Goal: Information Seeking & Learning: Learn about a topic

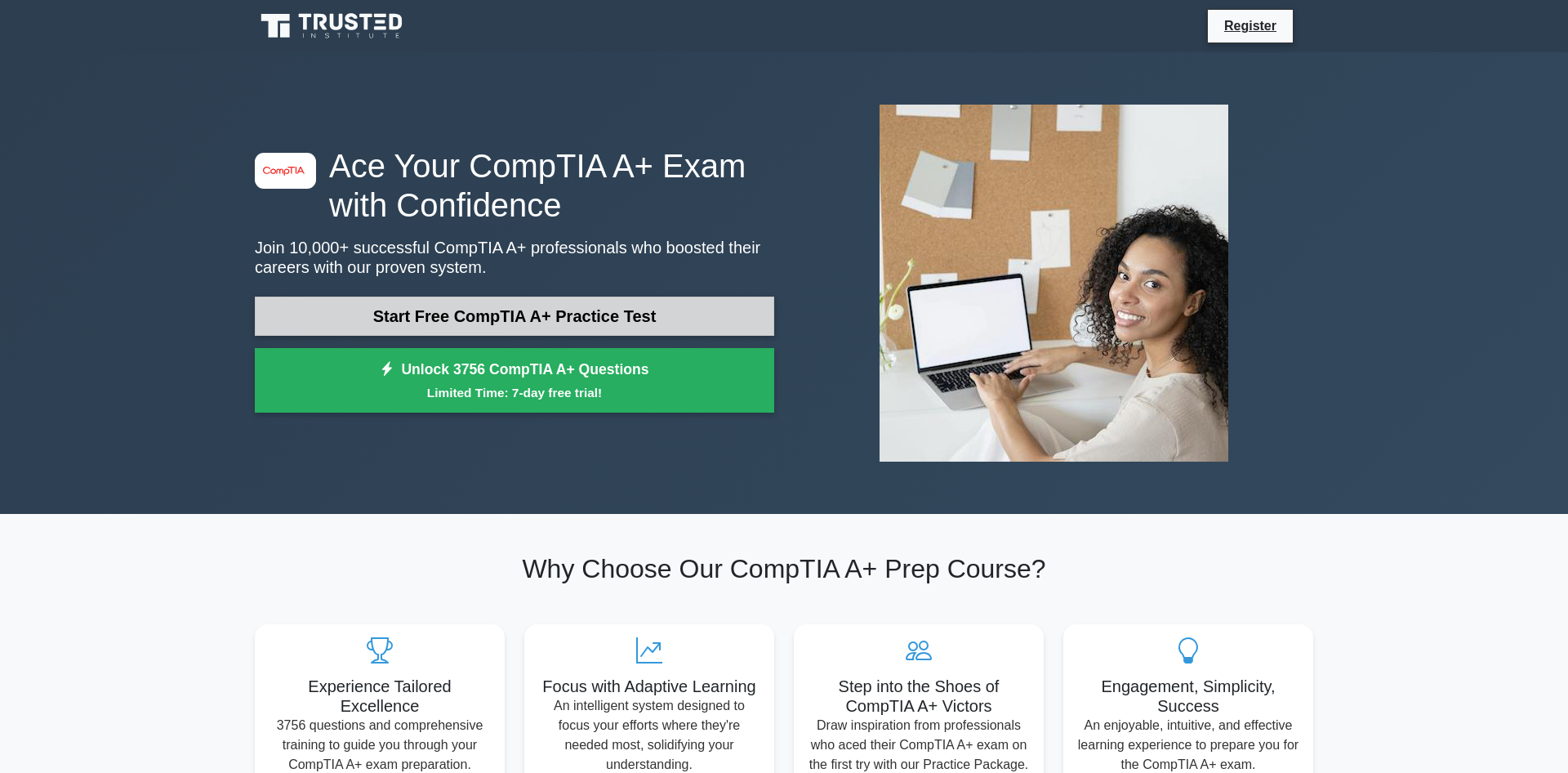
click at [622, 314] on link "Start Free CompTIA A+ Practice Test" at bounding box center [514, 316] width 519 height 40
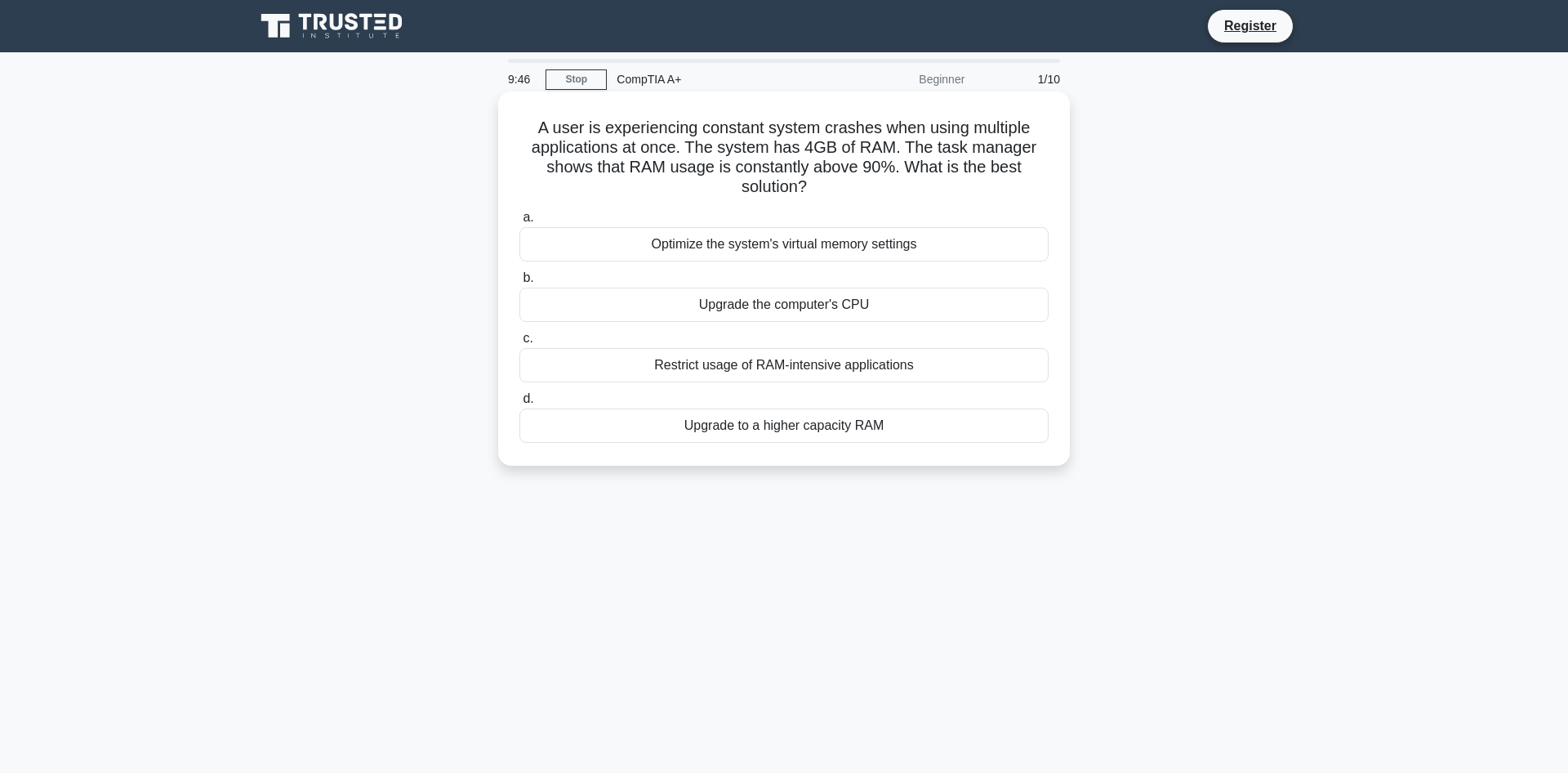
click at [776, 428] on div "Upgrade to a higher capacity RAM" at bounding box center [784, 425] width 530 height 34
click at [519, 404] on input "d. Upgrade to a higher capacity RAM" at bounding box center [519, 399] width 0 height 11
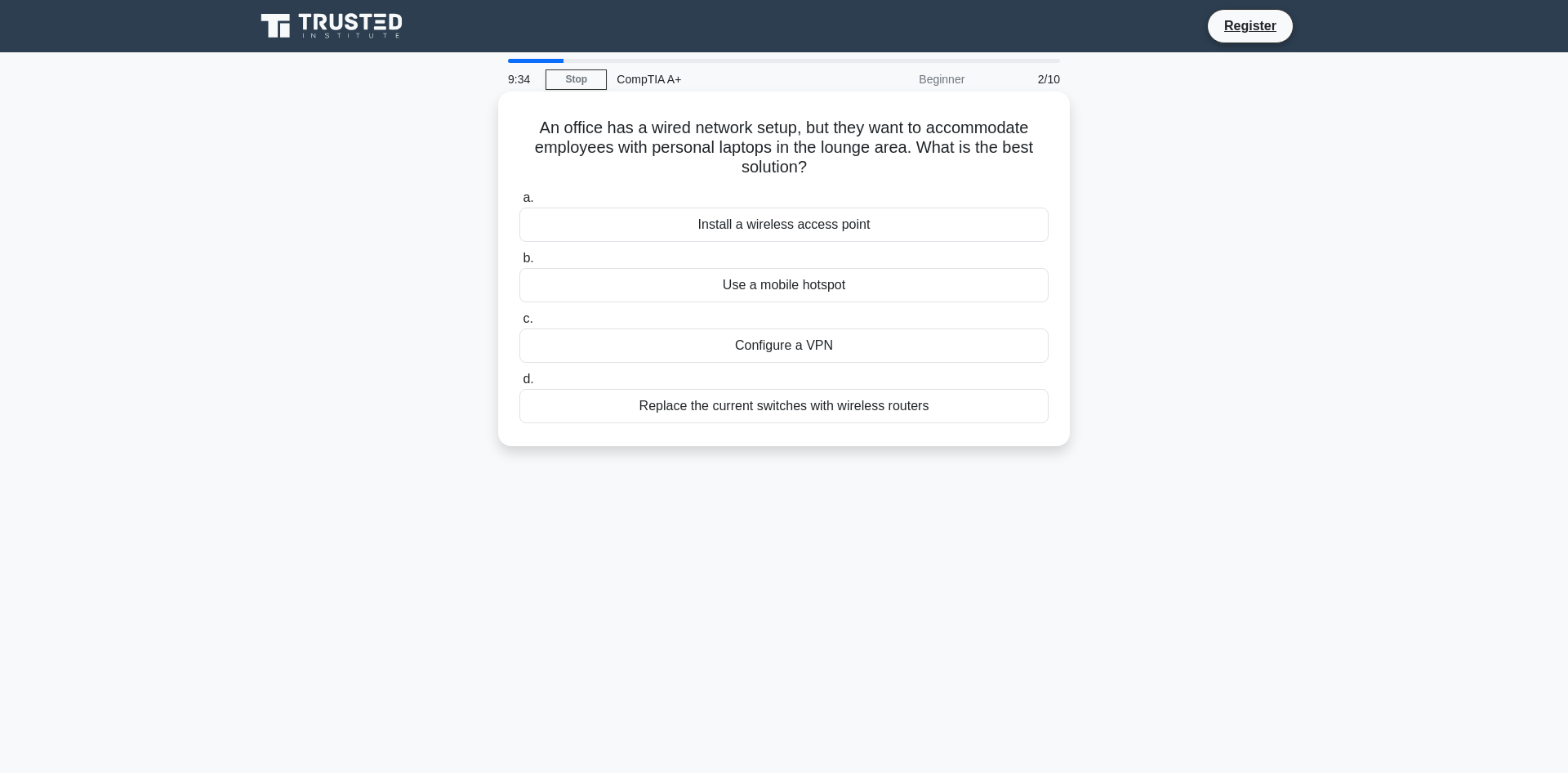
click at [781, 228] on div "Install a wireless access point" at bounding box center [784, 224] width 530 height 34
click at [519, 204] on input "a. Install a wireless access point" at bounding box center [519, 198] width 0 height 11
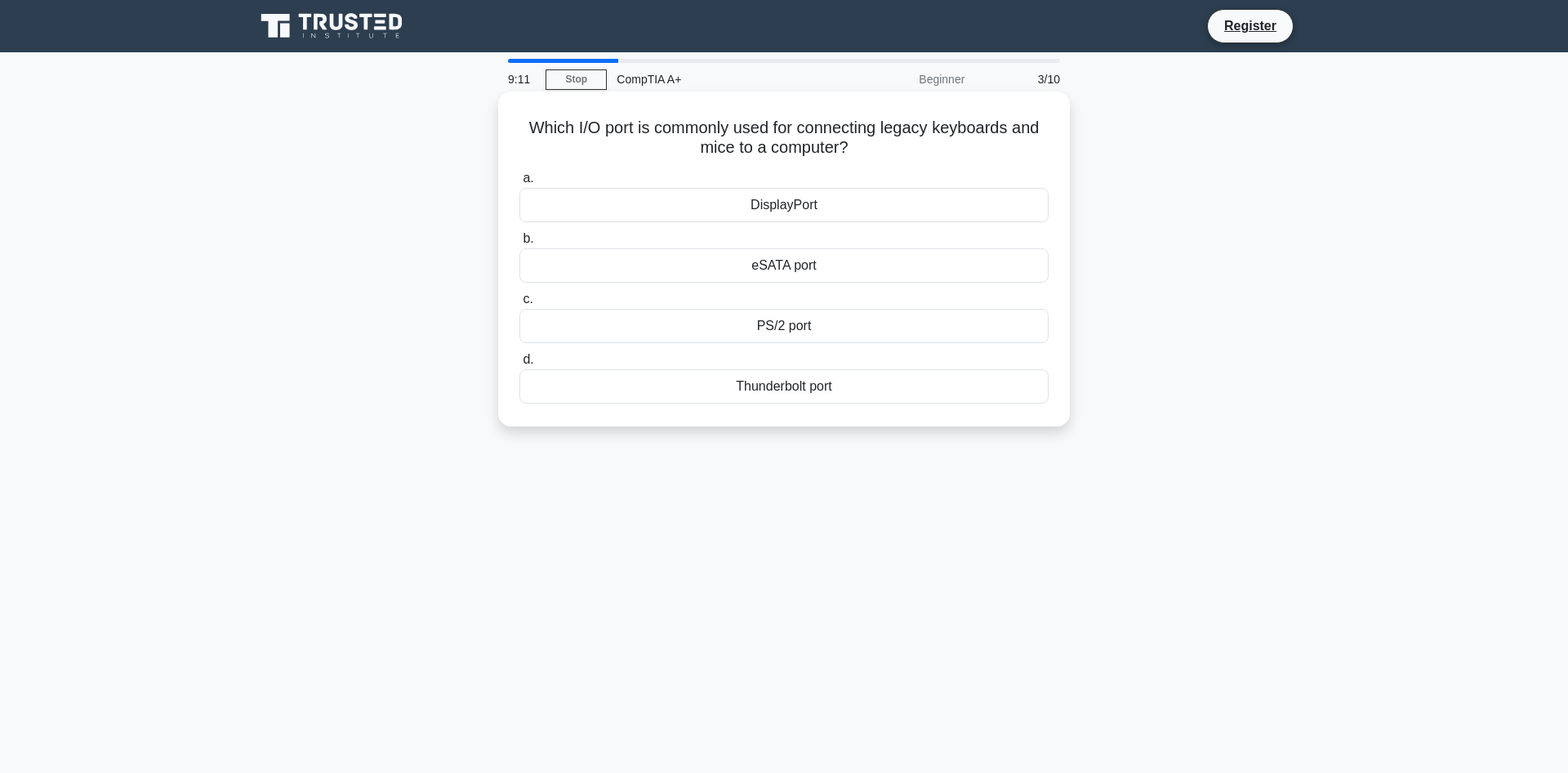
click at [800, 329] on div "PS/2 port" at bounding box center [784, 326] width 530 height 34
click at [519, 305] on input "c. PS/2 port" at bounding box center [519, 300] width 0 height 11
click at [787, 336] on div "Turn off display" at bounding box center [784, 326] width 530 height 34
click at [519, 305] on input "c. Turn off display" at bounding box center [519, 300] width 0 height 11
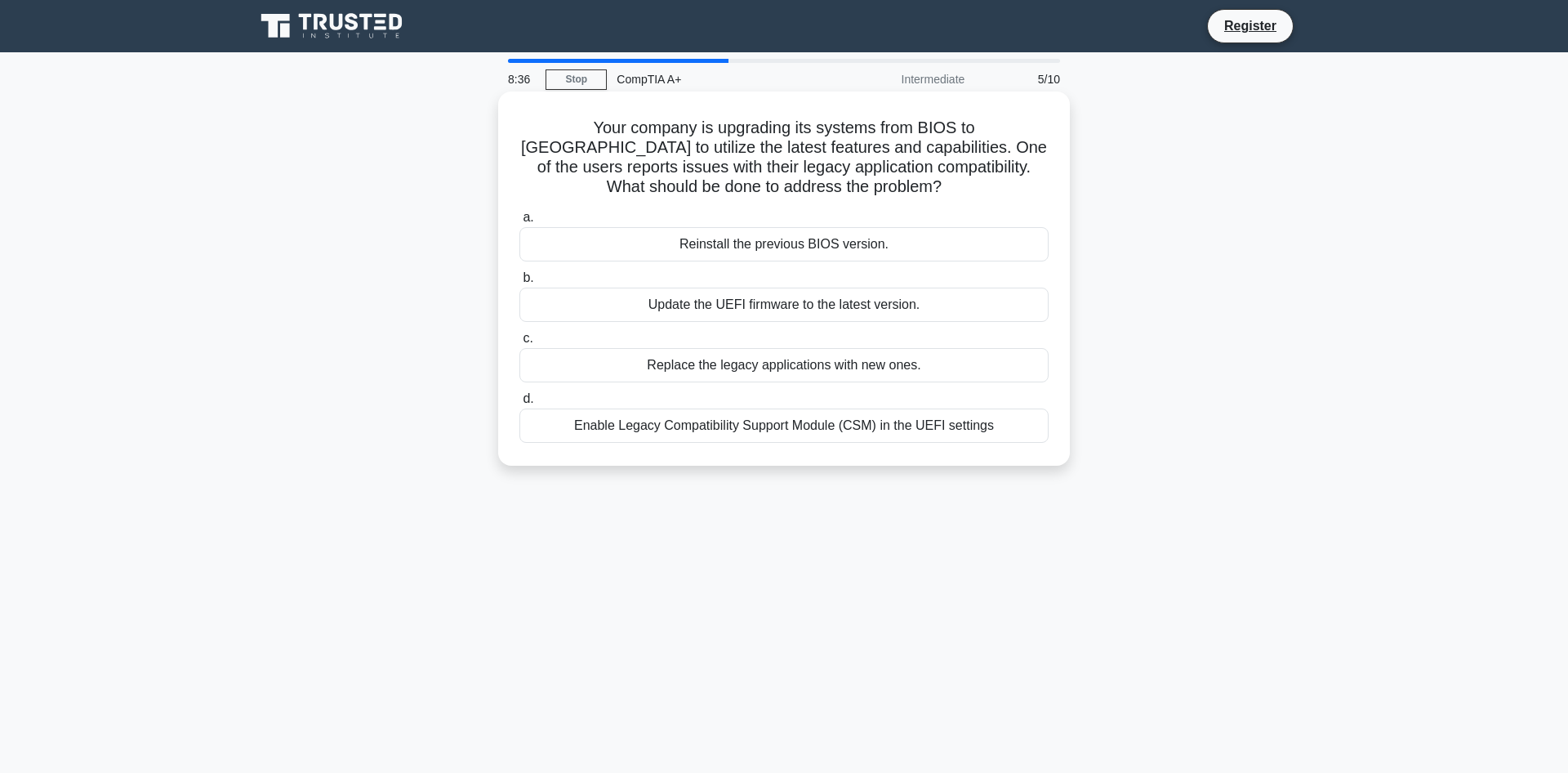
click at [782, 429] on div "Enable Legacy Compatibility Support Module (CSM) in the UEFI settings" at bounding box center [784, 425] width 530 height 34
click at [519, 404] on input "d. Enable Legacy Compatibility Support Module (CSM) in the UEFI settings" at bounding box center [519, 399] width 0 height 11
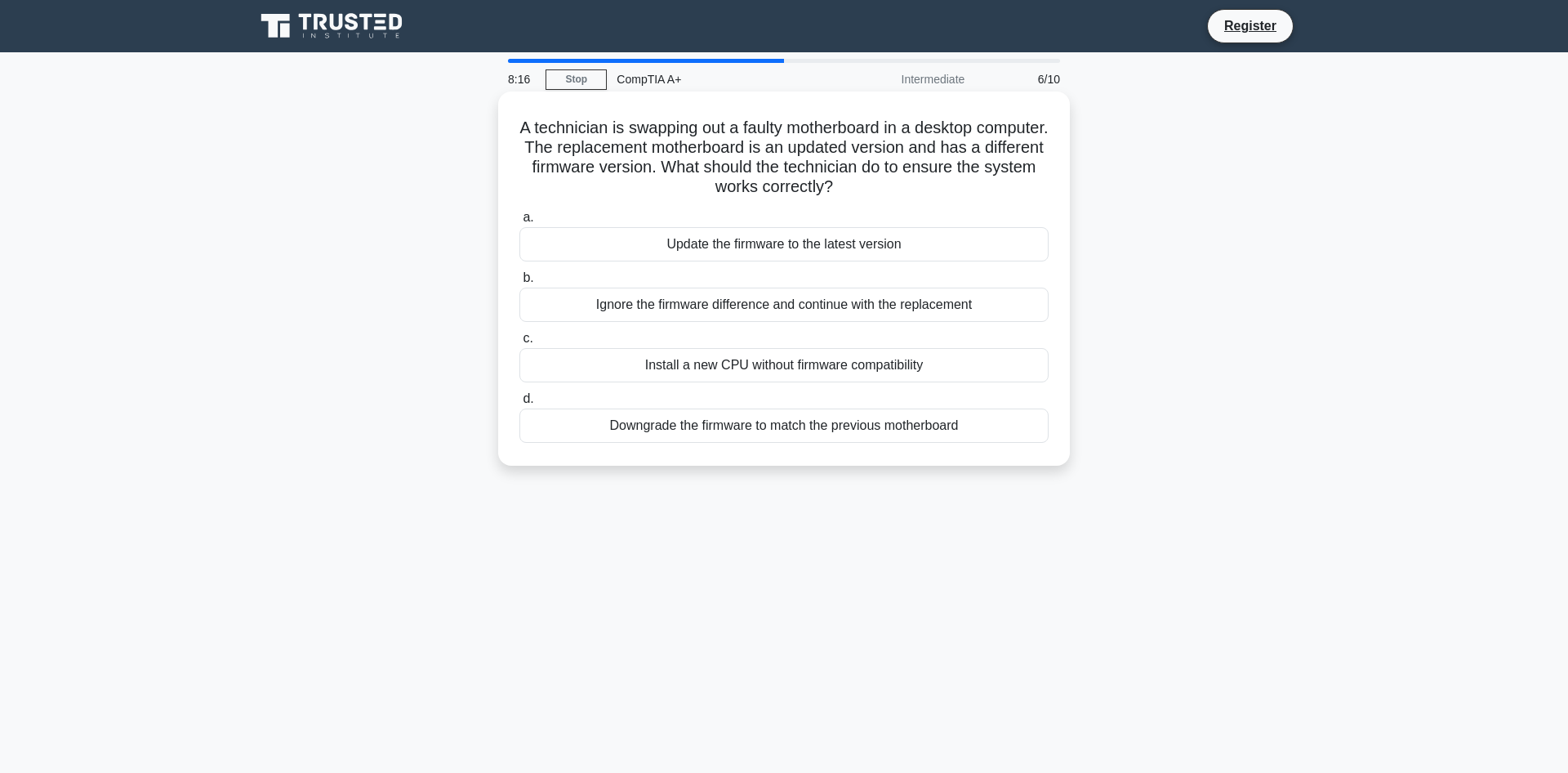
click at [811, 244] on div "Update the firmware to the latest version" at bounding box center [784, 244] width 530 height 34
click at [519, 223] on input "a. Update the firmware to the latest version" at bounding box center [519, 218] width 0 height 11
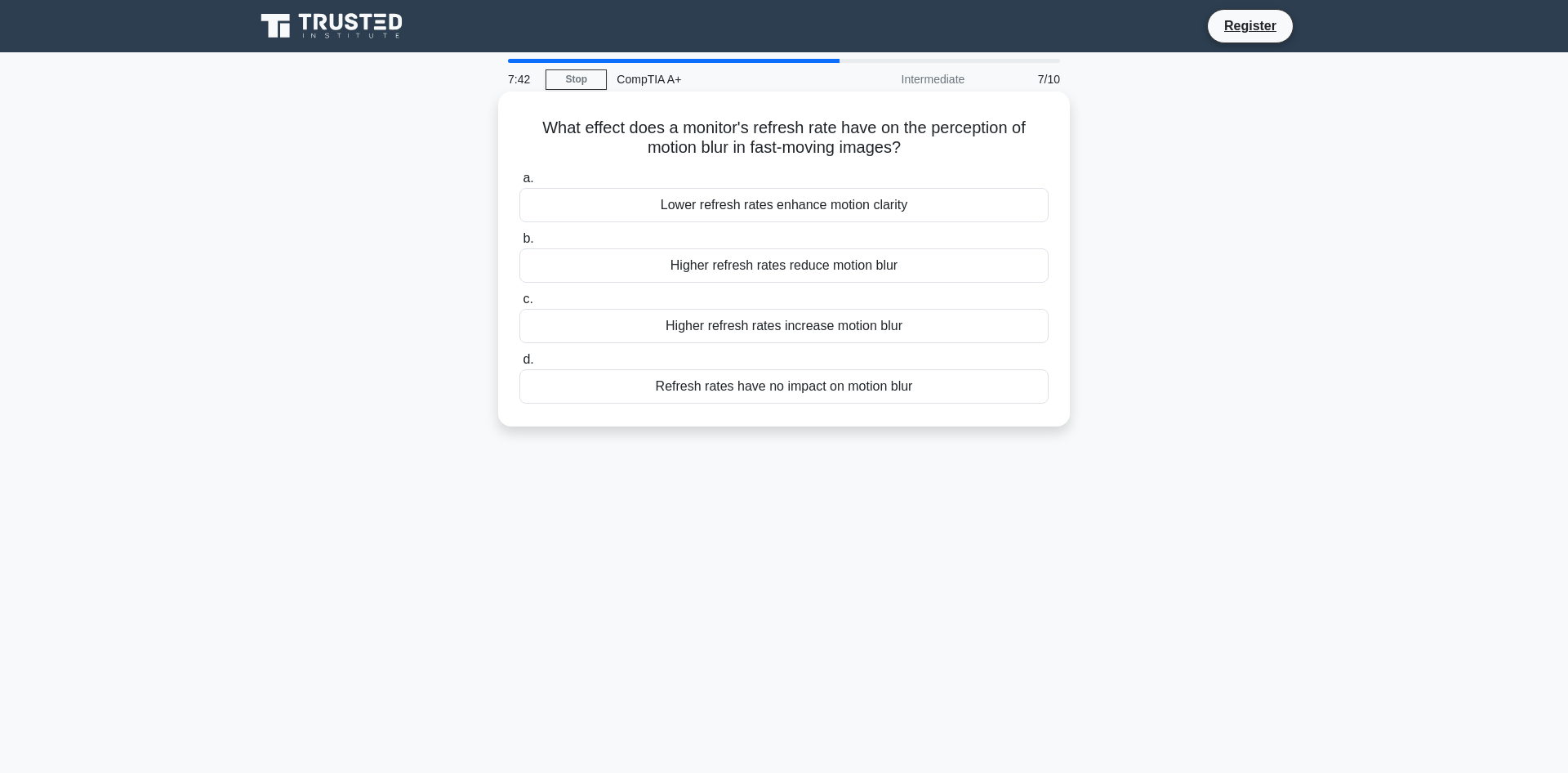
click at [729, 269] on div "Higher refresh rates reduce motion blur" at bounding box center [784, 265] width 530 height 34
click at [519, 244] on input "b. Higher refresh rates reduce motion blur" at bounding box center [519, 239] width 0 height 11
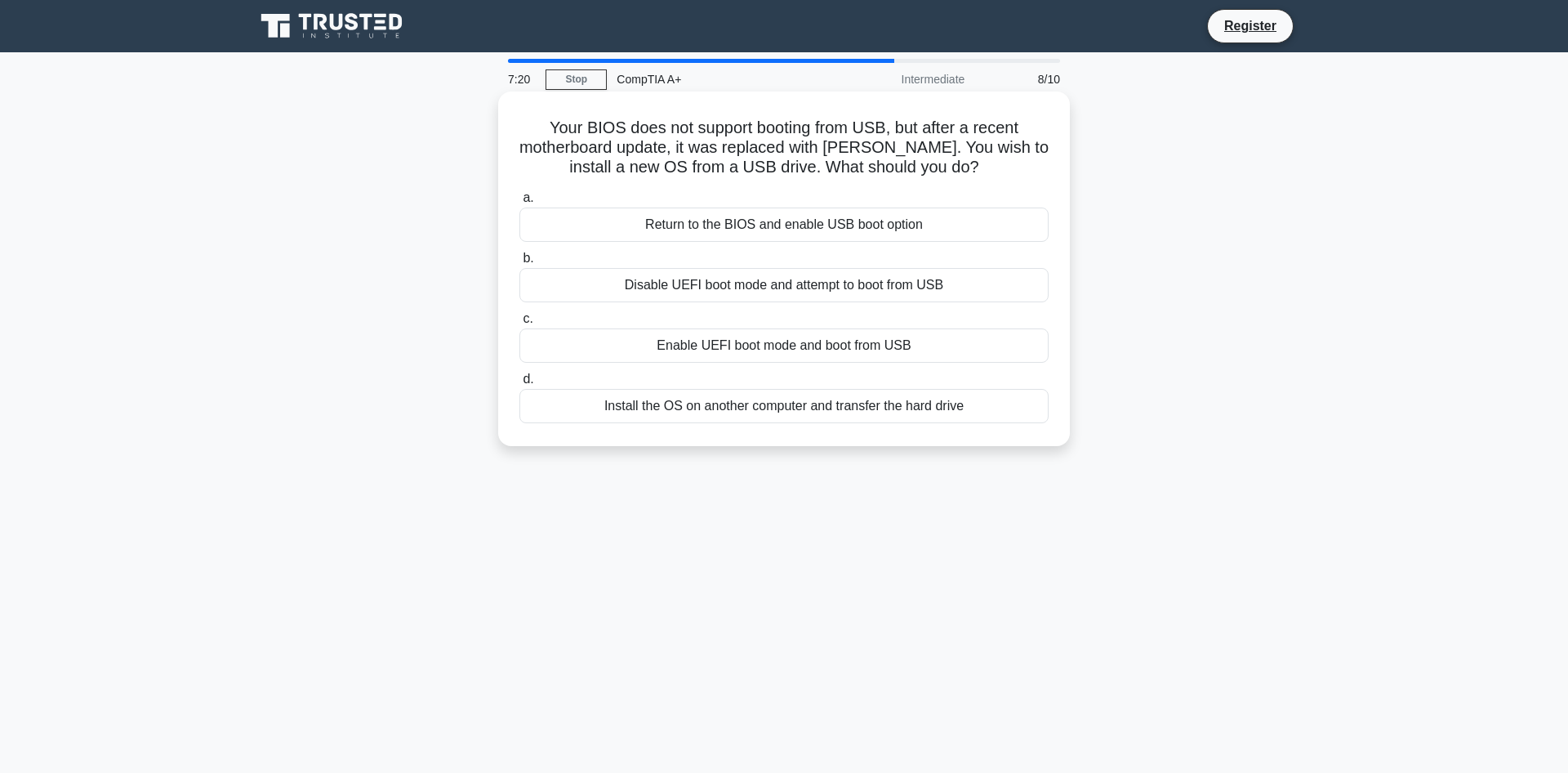
click at [722, 356] on div "Enable UEFI boot mode and boot from USB" at bounding box center [784, 345] width 530 height 34
click at [519, 324] on input "c. Enable UEFI boot mode and boot from USB" at bounding box center [519, 319] width 0 height 11
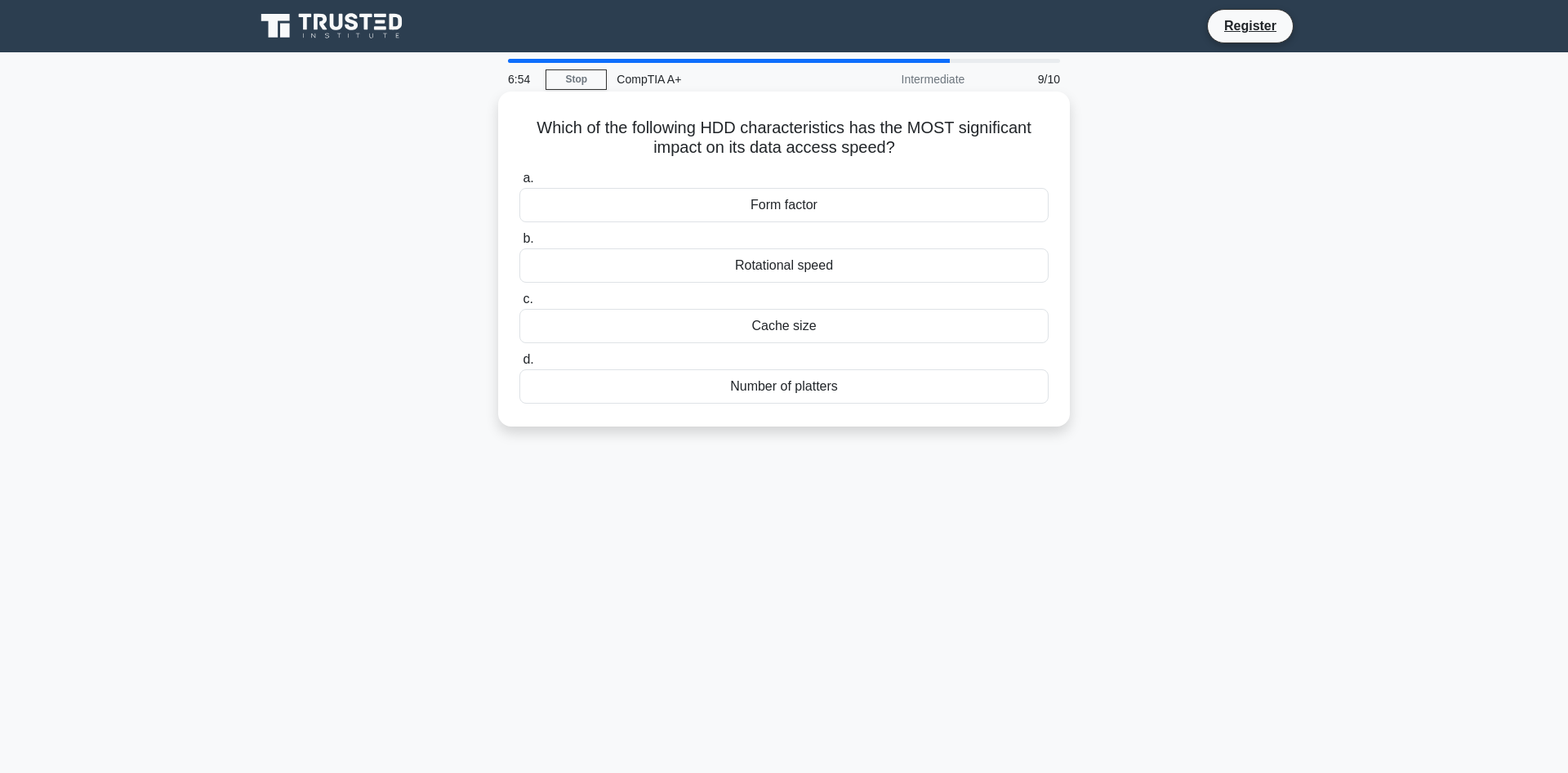
click at [698, 269] on div "Rotational speed" at bounding box center [784, 265] width 530 height 34
click at [519, 244] on input "b. Rotational speed" at bounding box center [519, 239] width 0 height 11
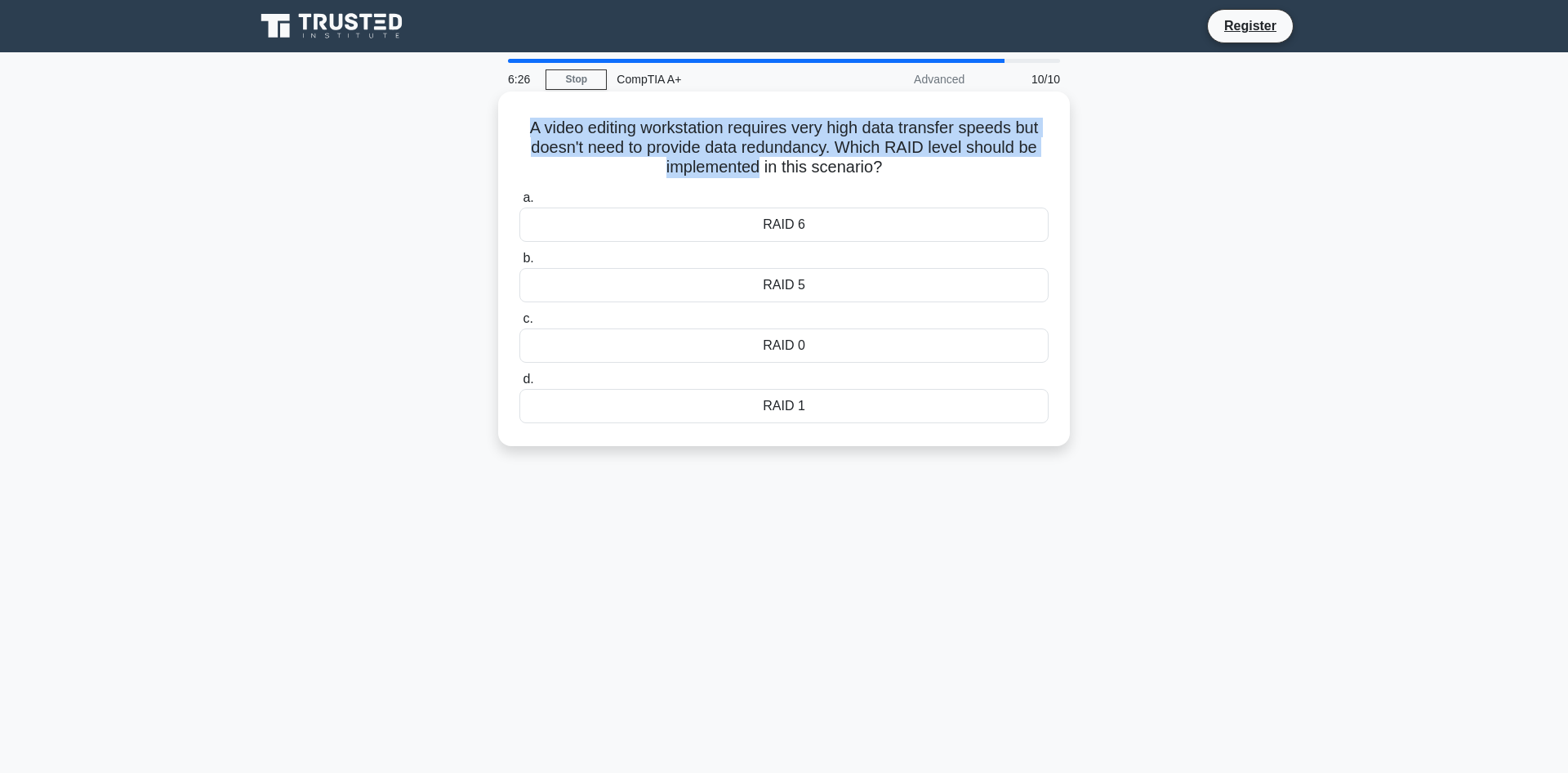
drag, startPoint x: 529, startPoint y: 122, endPoint x: 761, endPoint y: 166, distance: 236.1
click at [761, 166] on h5 "A video editing workstation requires very high data transfer speeds but doesn't…" at bounding box center [784, 148] width 532 height 61
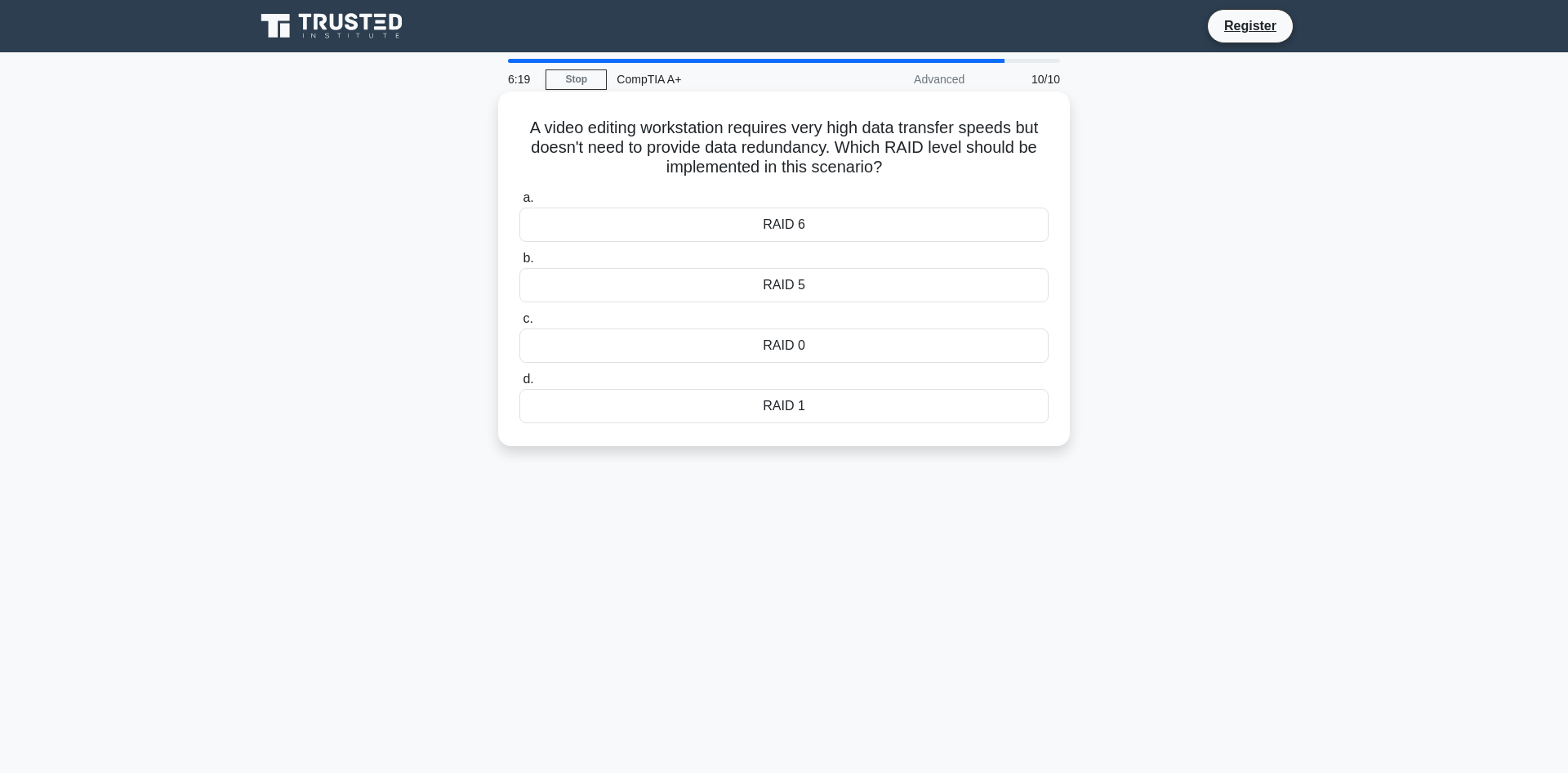
click at [700, 352] on div "RAID 0" at bounding box center [784, 345] width 530 height 34
click at [519, 324] on input "c. RAID 0" at bounding box center [519, 319] width 0 height 11
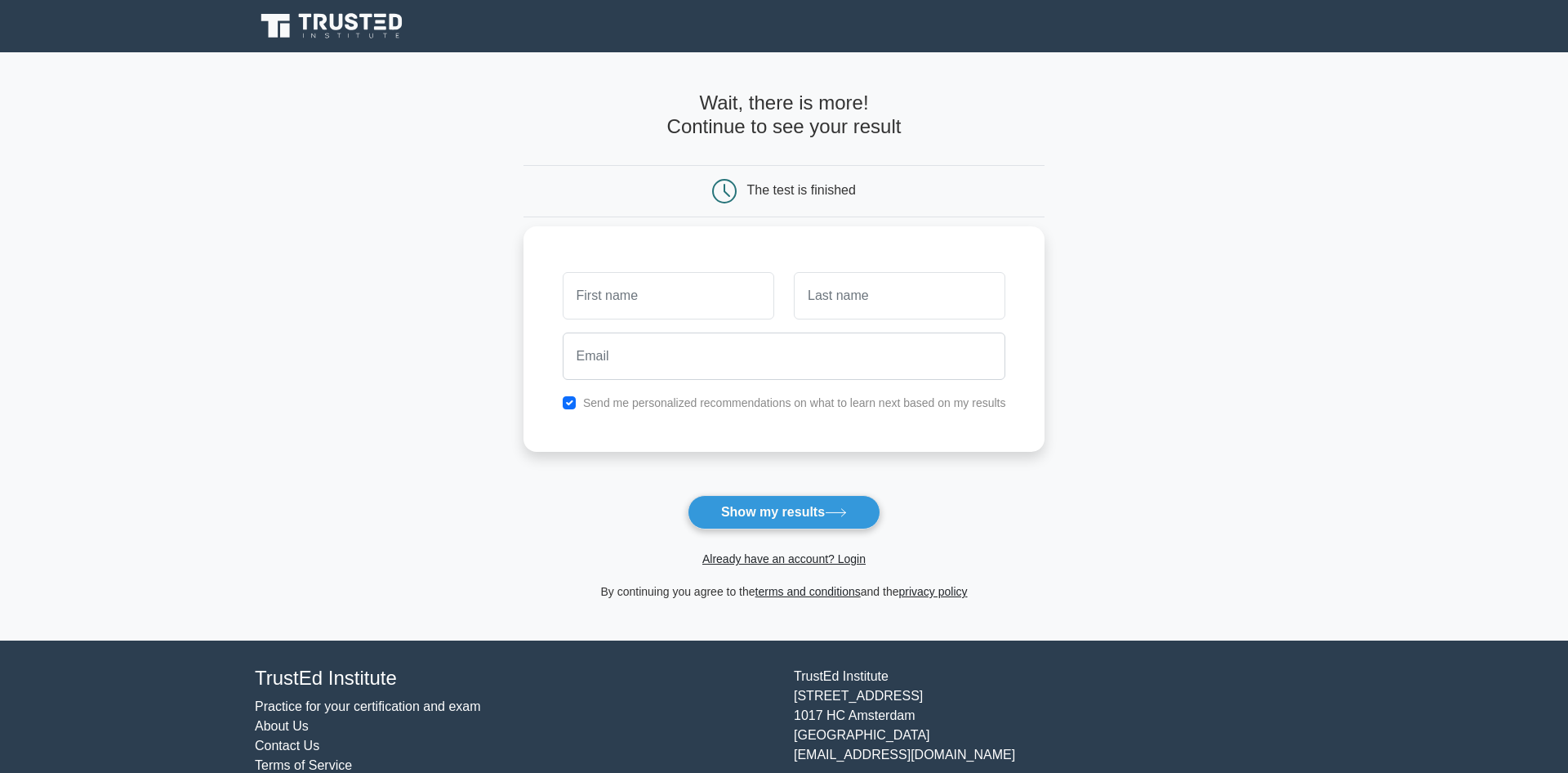
click at [636, 289] on input "text" at bounding box center [668, 296] width 212 height 47
click at [705, 302] on input "daniel;" at bounding box center [668, 296] width 212 height 47
type input "daniel"
type input "potgieter"
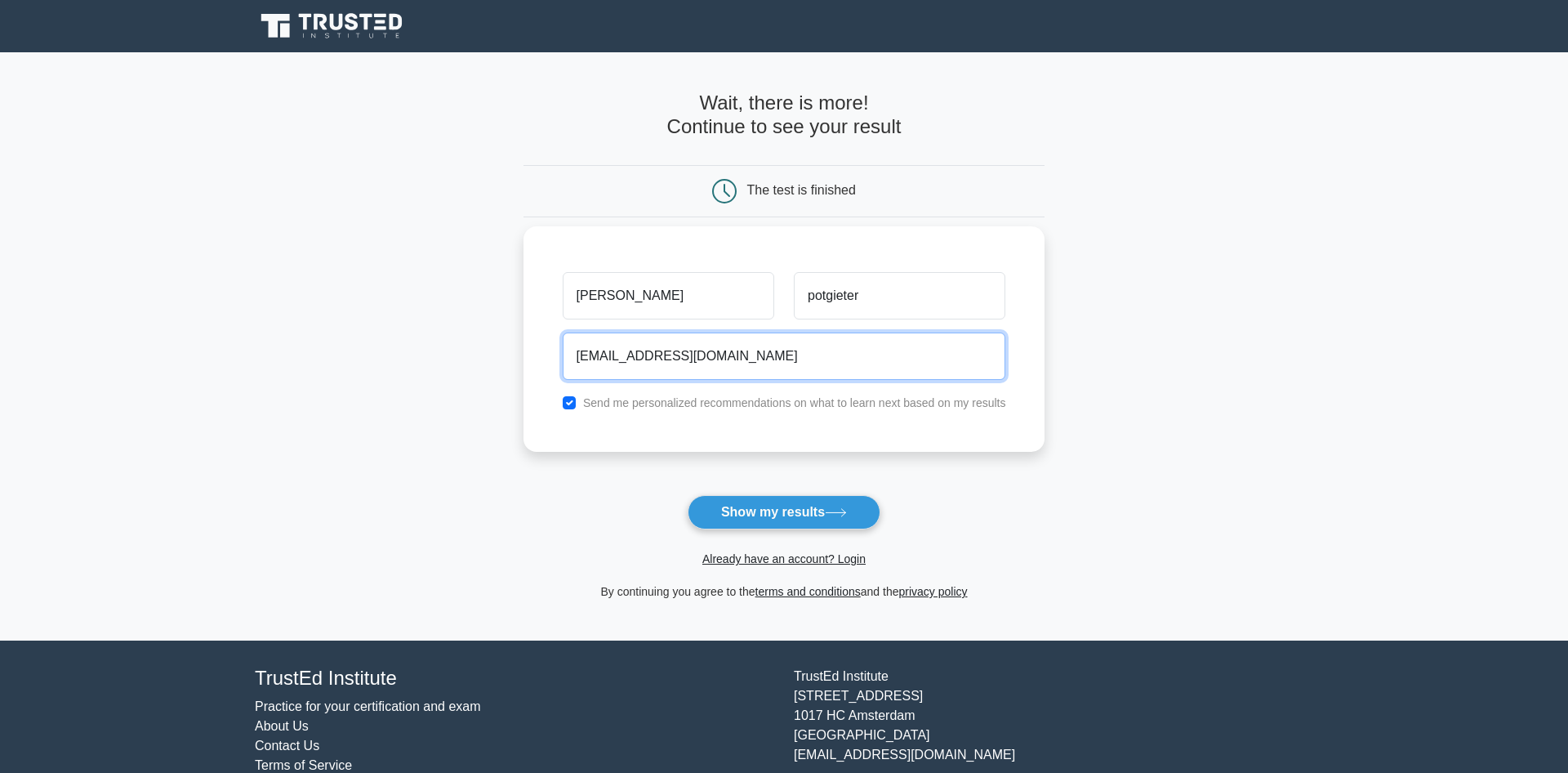
type input "potgieterdaniel19@gmail.com"
click at [572, 399] on input "checkbox" at bounding box center [569, 402] width 13 height 13
checkbox input "false"
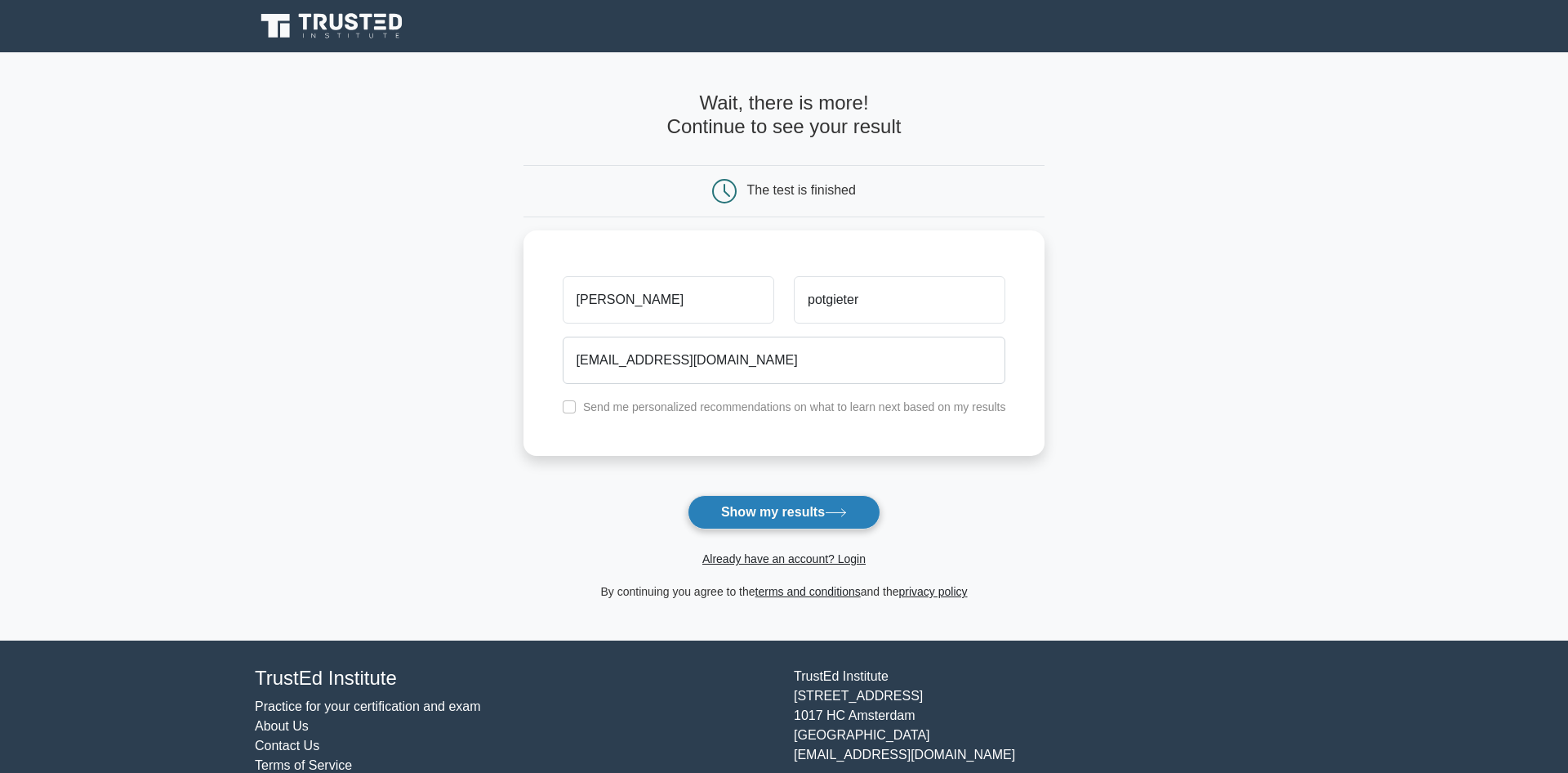
click at [789, 511] on button "Show my results" at bounding box center [784, 512] width 192 height 34
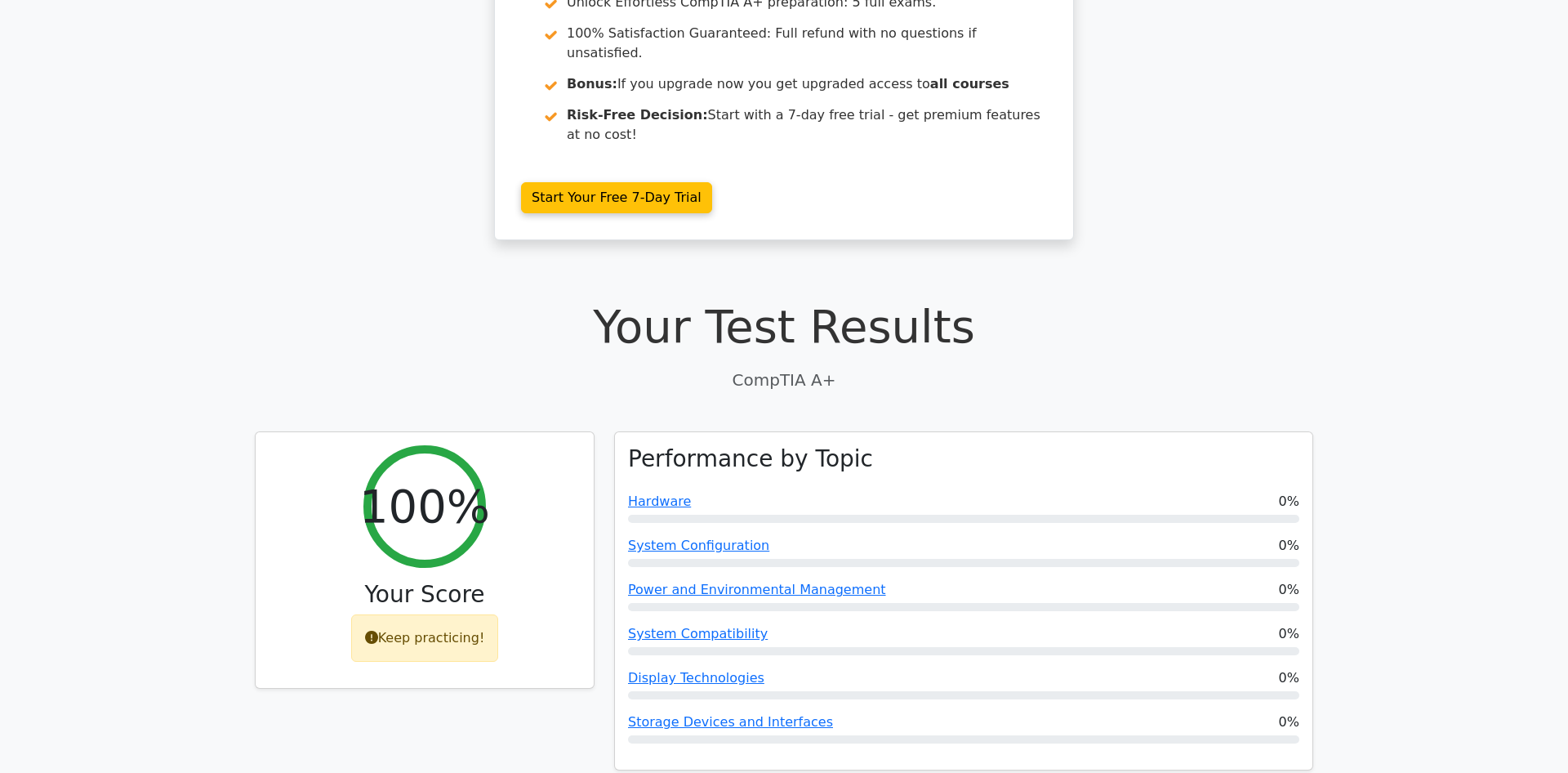
scroll to position [250, 0]
